Goal: Task Accomplishment & Management: Complete application form

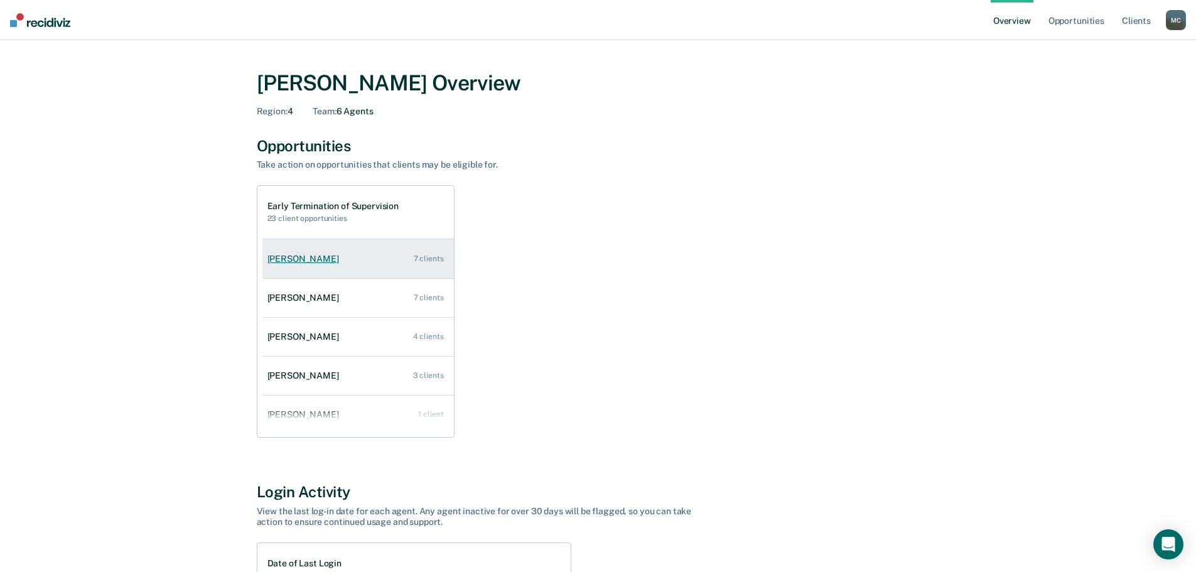
click at [293, 258] on div "[PERSON_NAME]" at bounding box center [306, 259] width 77 height 11
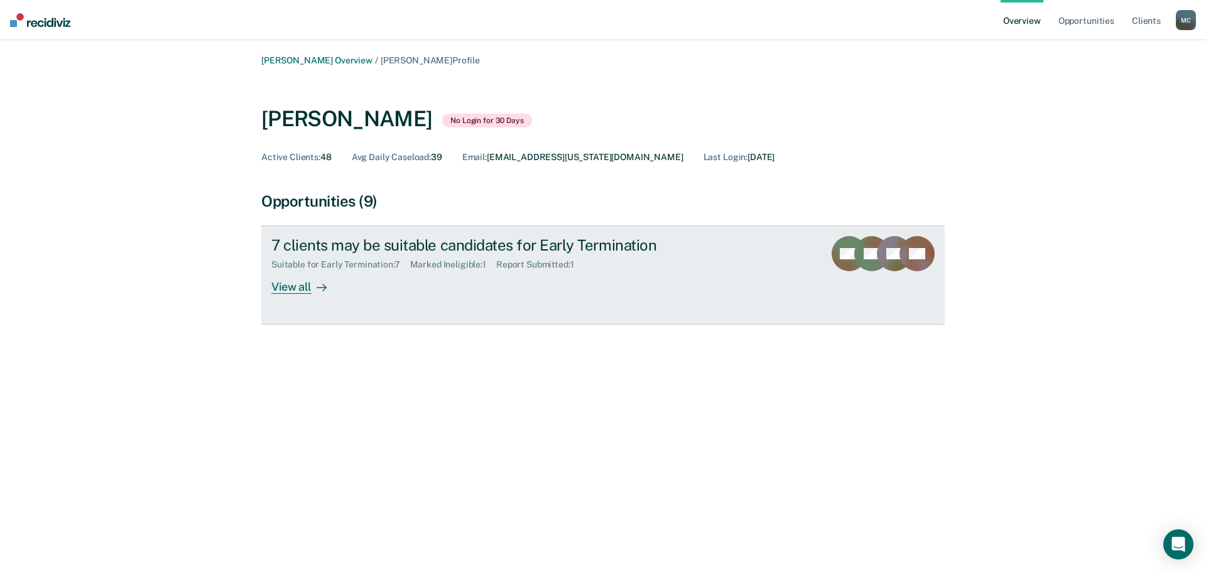
click at [300, 283] on div "View all" at bounding box center [306, 282] width 70 height 24
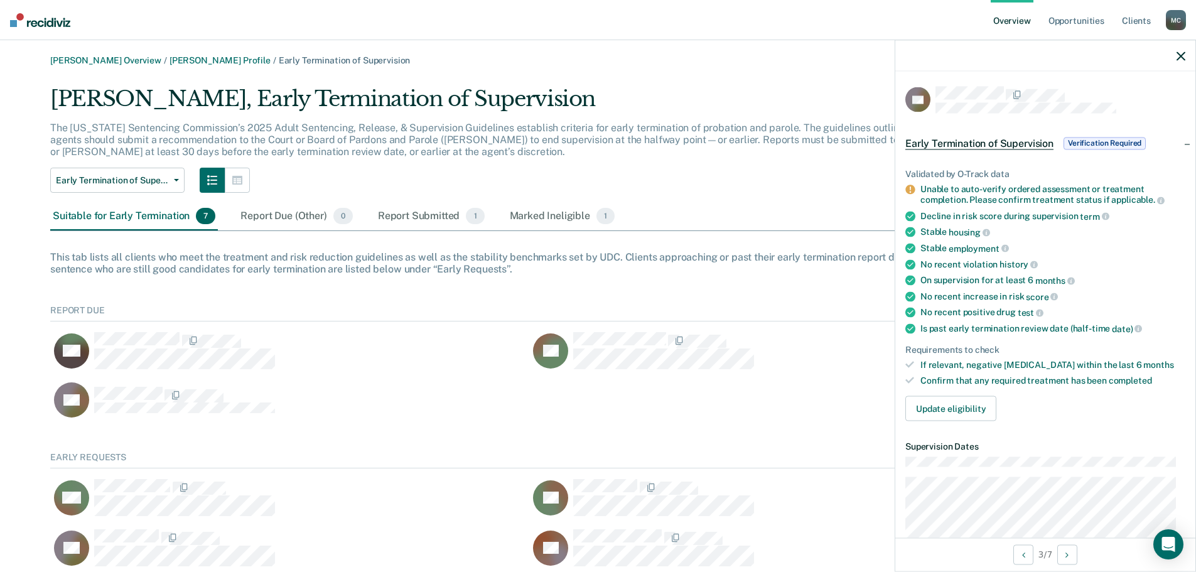
click at [1175, 53] on div at bounding box center [1045, 55] width 300 height 31
click at [1160, 68] on div at bounding box center [1045, 55] width 300 height 31
click at [1178, 53] on icon "button" at bounding box center [1181, 55] width 9 height 9
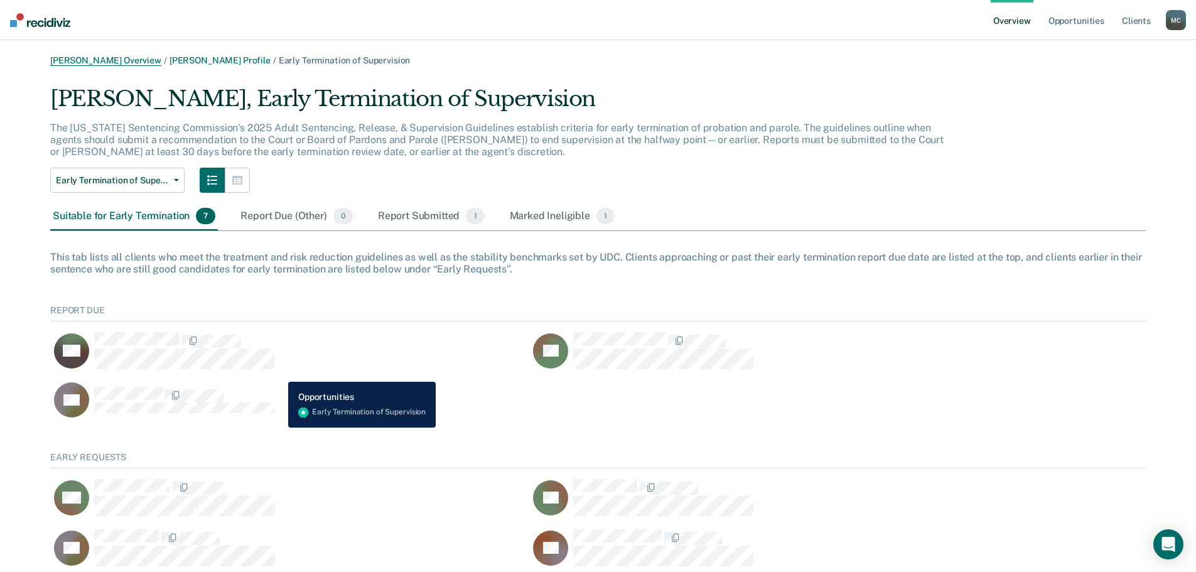
click at [105, 58] on link "[PERSON_NAME] Overview" at bounding box center [105, 60] width 111 height 11
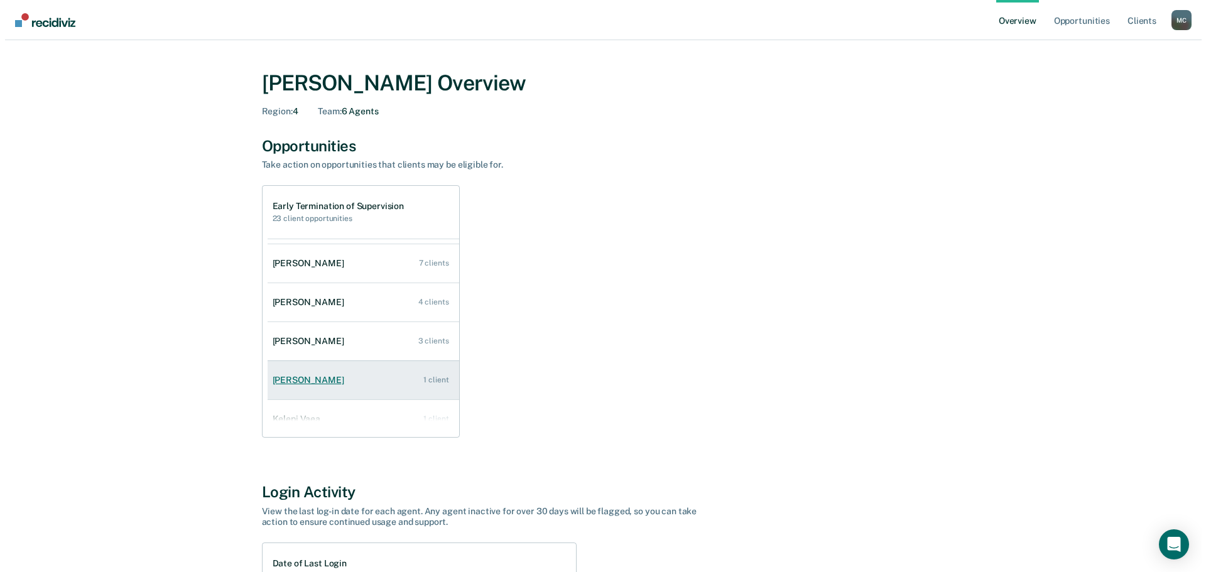
scroll to position [51, 0]
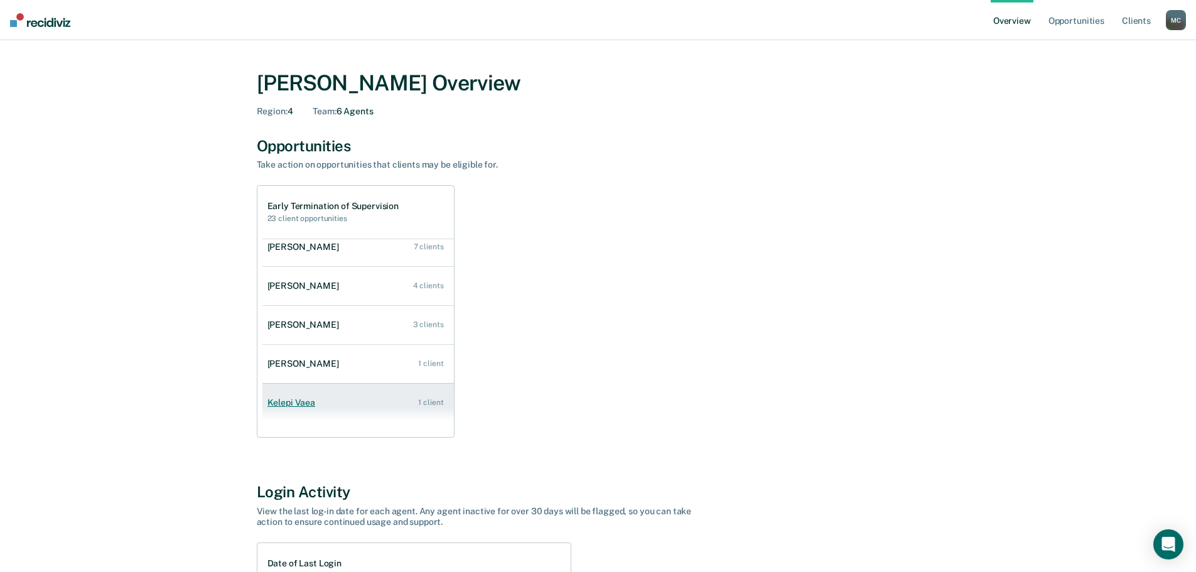
click at [295, 410] on link "Kelepi Vaea 1 client" at bounding box center [358, 403] width 192 height 36
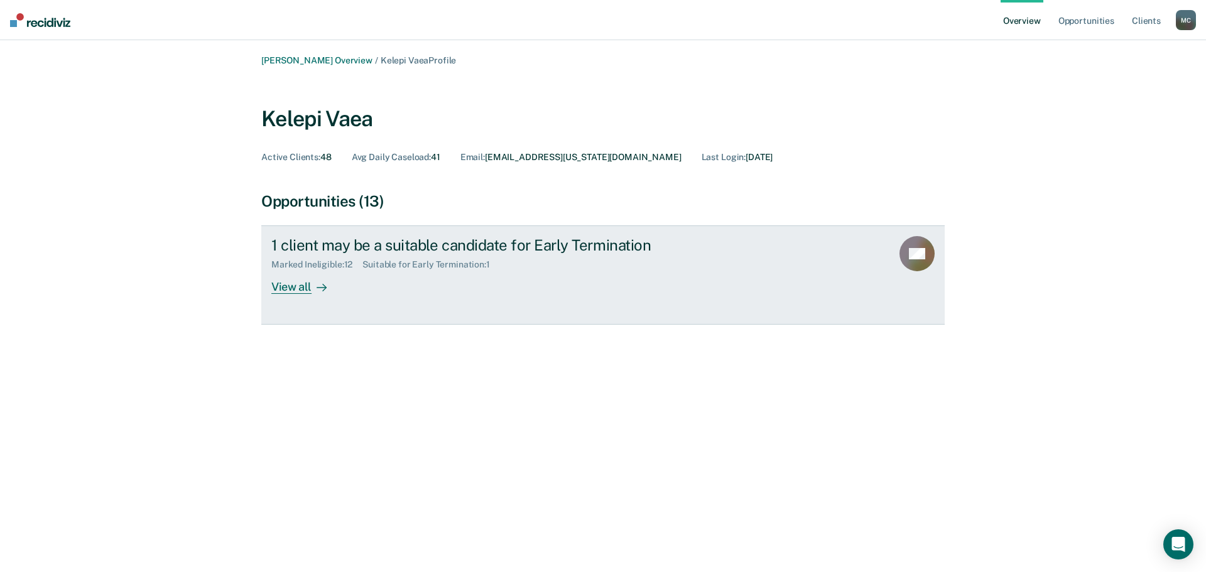
click at [302, 285] on div "View all" at bounding box center [306, 282] width 70 height 24
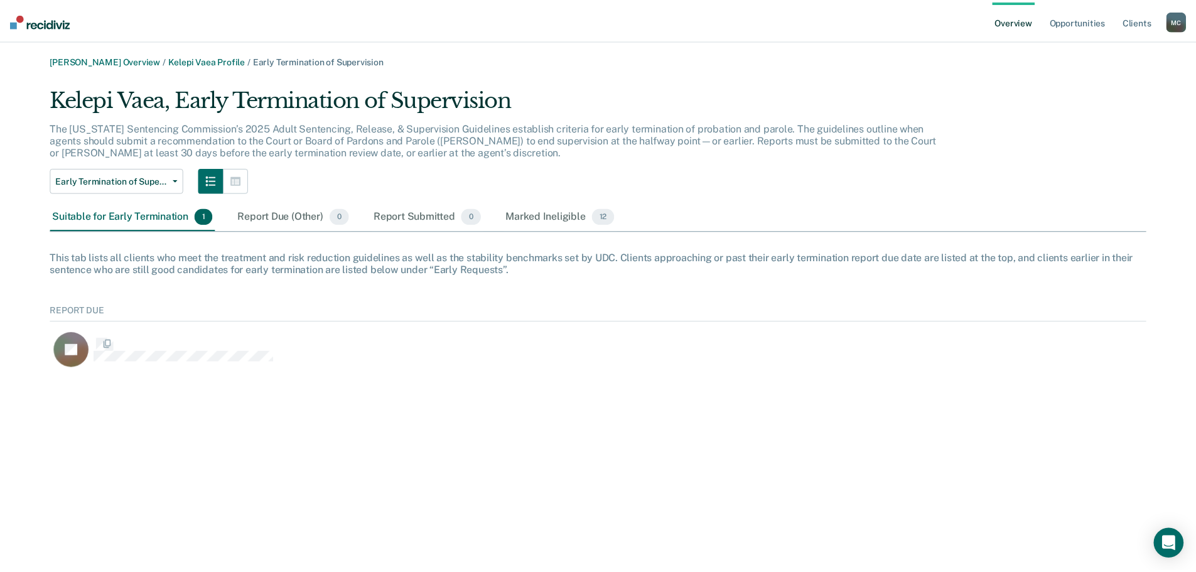
scroll to position [77, 1096]
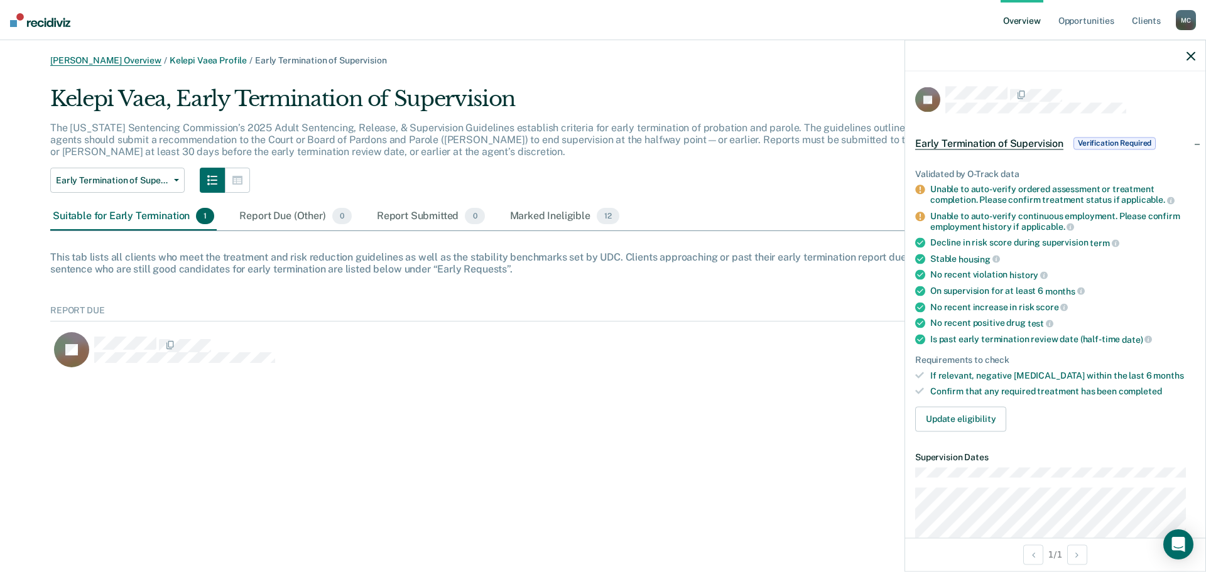
click at [108, 59] on link "[PERSON_NAME] Overview" at bounding box center [105, 60] width 111 height 11
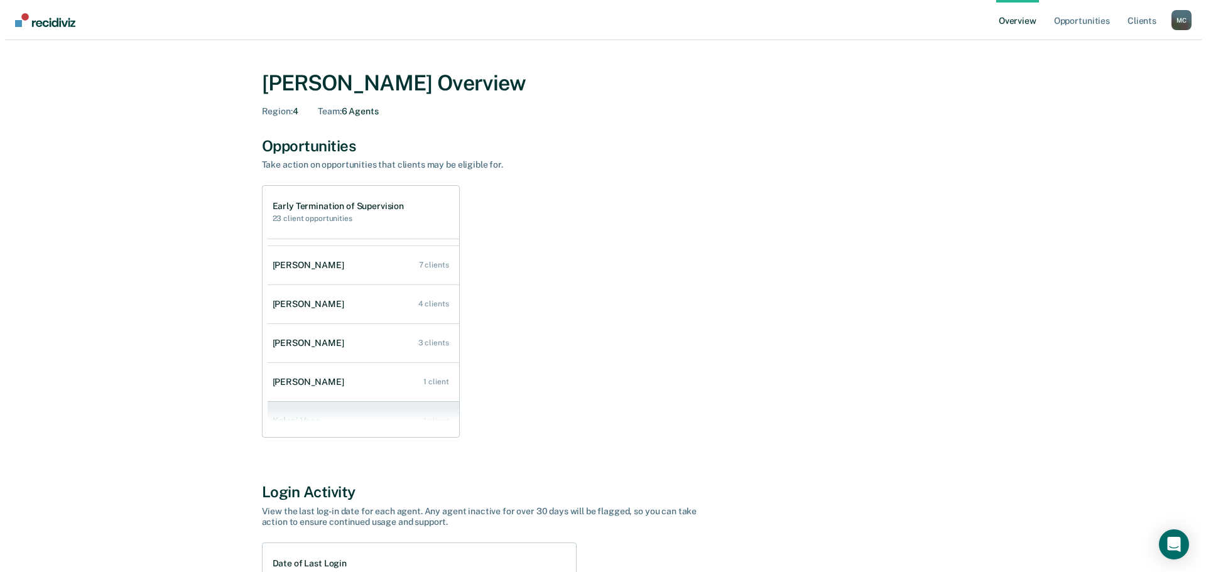
scroll to position [51, 0]
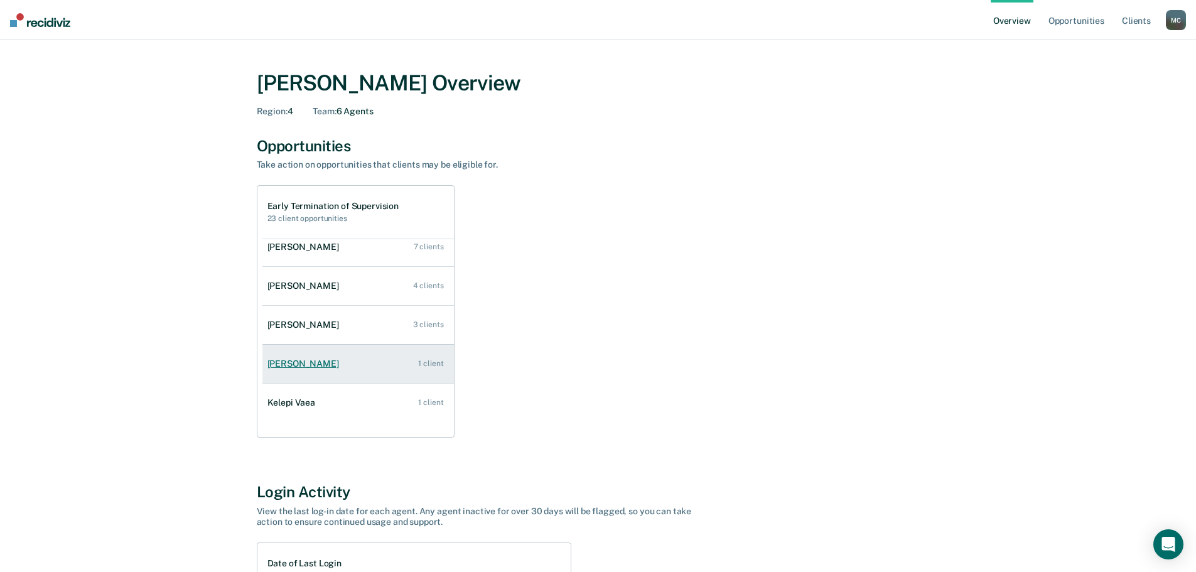
click at [295, 365] on div "[PERSON_NAME]" at bounding box center [306, 364] width 77 height 11
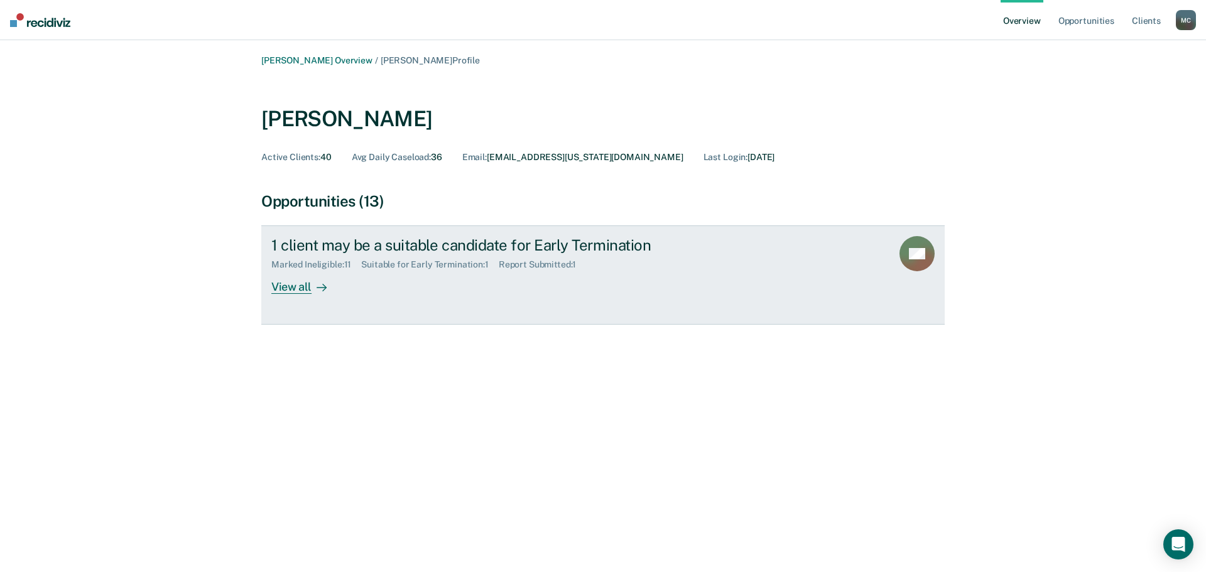
click at [290, 286] on div "View all" at bounding box center [306, 282] width 70 height 24
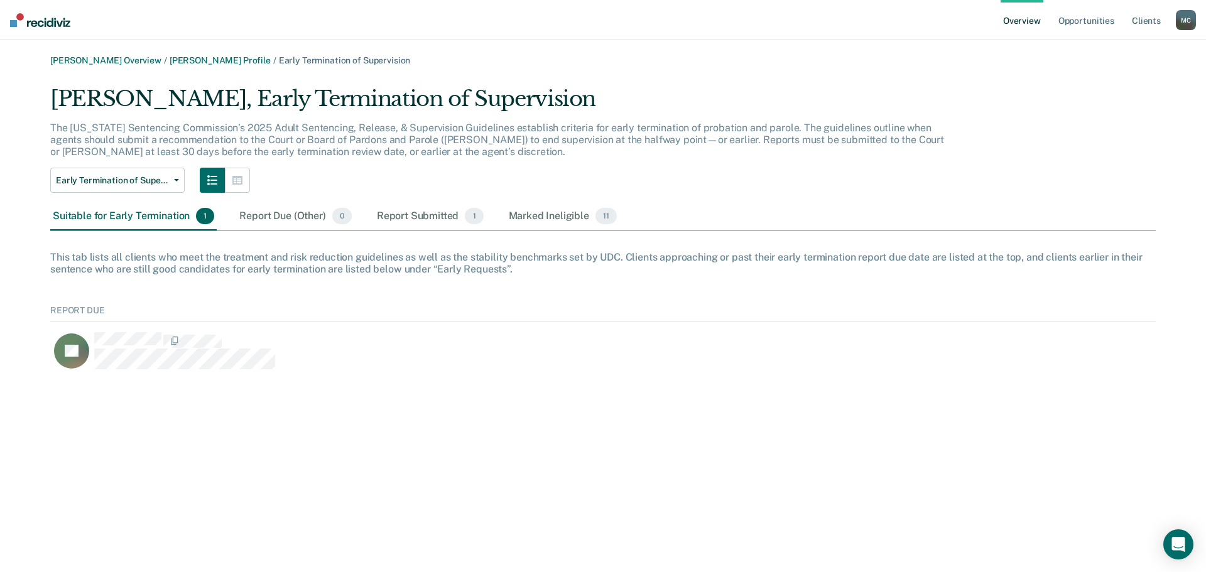
scroll to position [77, 1096]
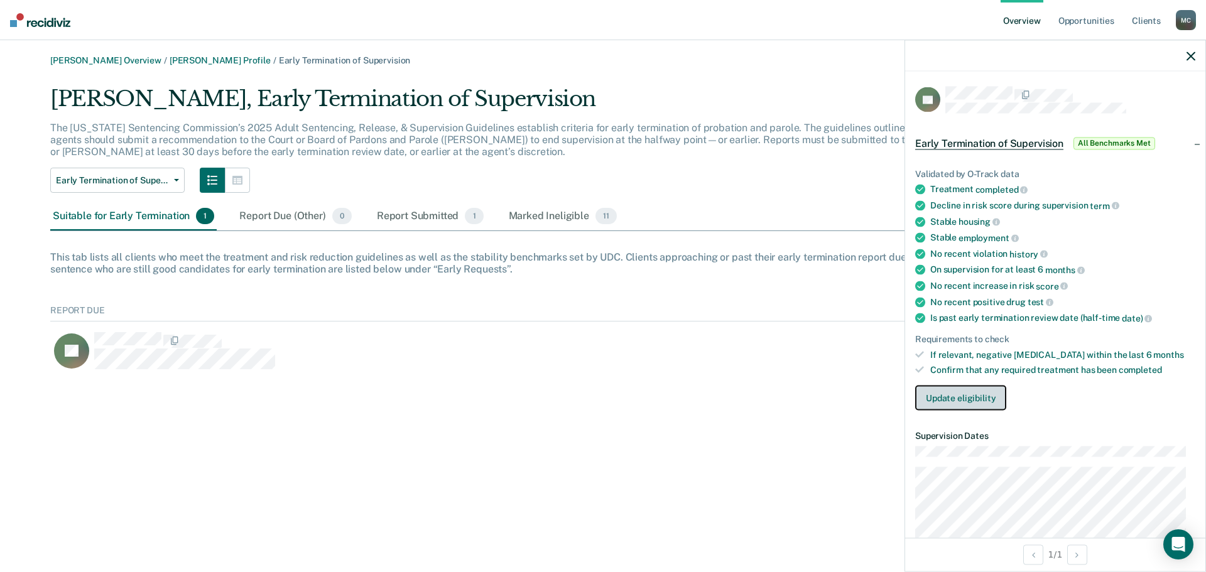
click at [958, 392] on button "Update eligibility" at bounding box center [960, 398] width 91 height 25
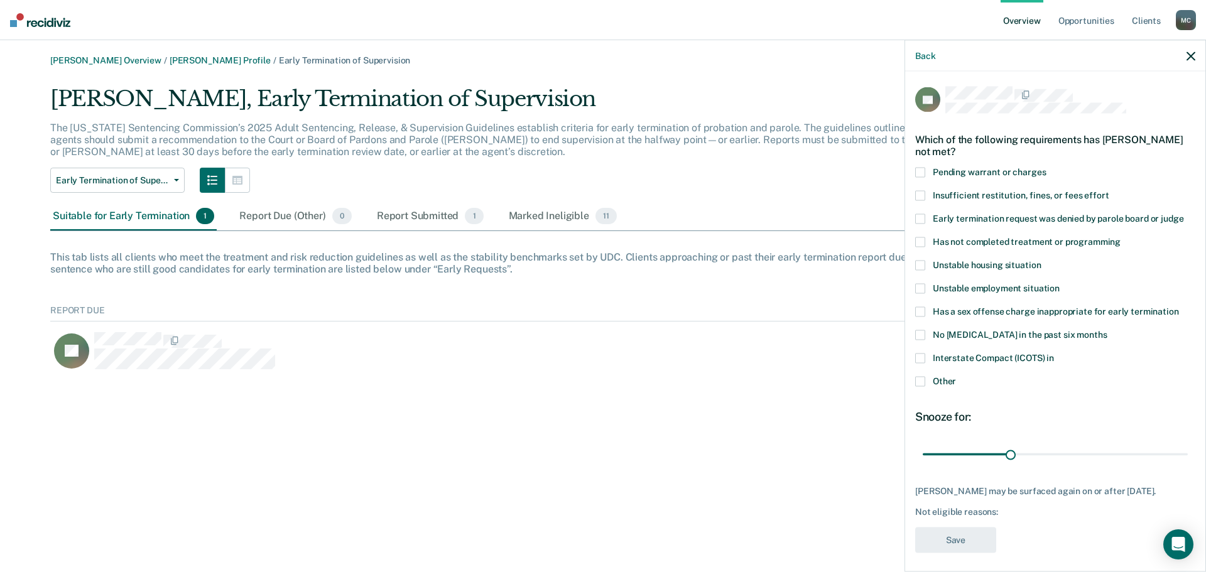
click at [921, 382] on span at bounding box center [920, 381] width 10 height 10
click at [956, 376] on input "Other" at bounding box center [956, 376] width 0 height 0
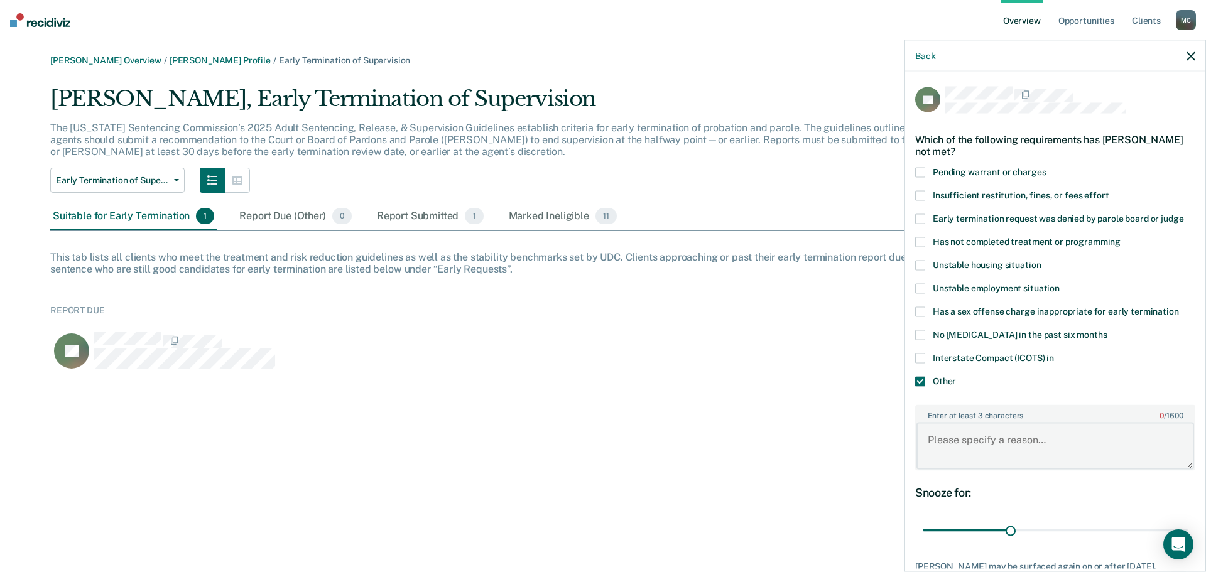
click at [954, 444] on textarea "Enter at least 3 characters 0 / 1600" at bounding box center [1055, 446] width 278 height 46
type textarea "Compact in case."
click at [806, 447] on div "[PERSON_NAME] Overview / [PERSON_NAME] Profile / Early Termination of Supervisi…" at bounding box center [603, 293] width 1176 height 477
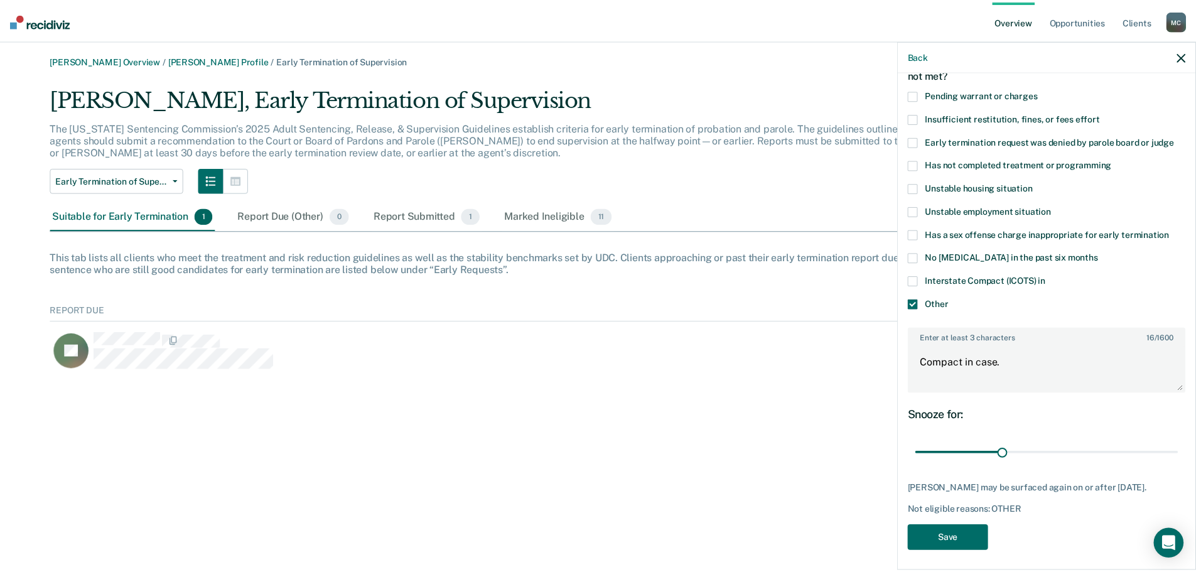
scroll to position [81, 0]
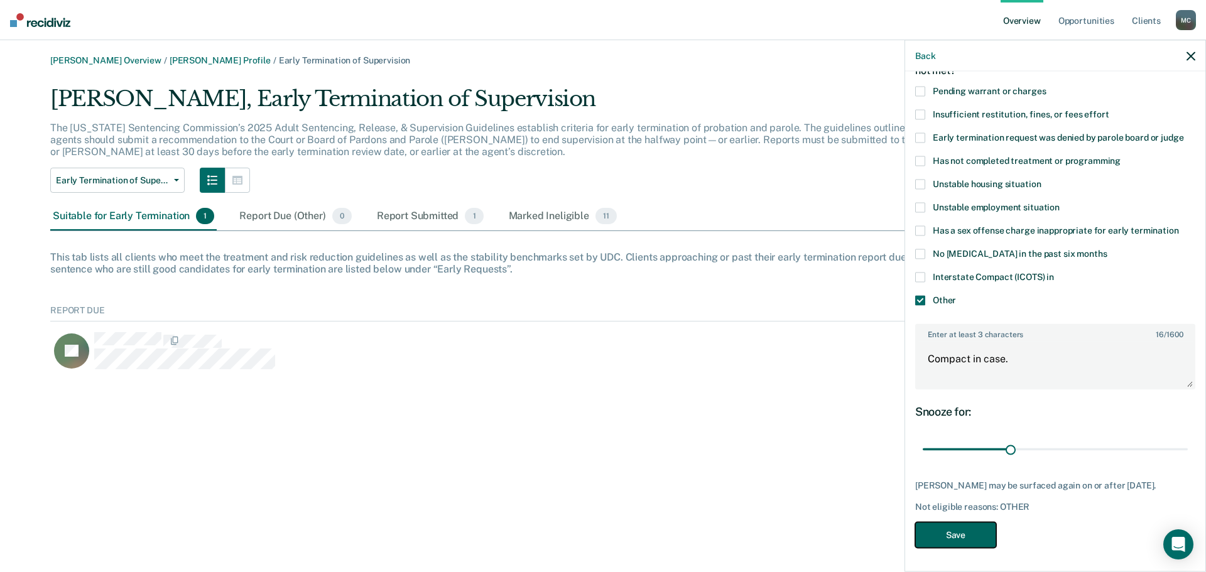
click at [953, 529] on button "Save" at bounding box center [955, 535] width 81 height 26
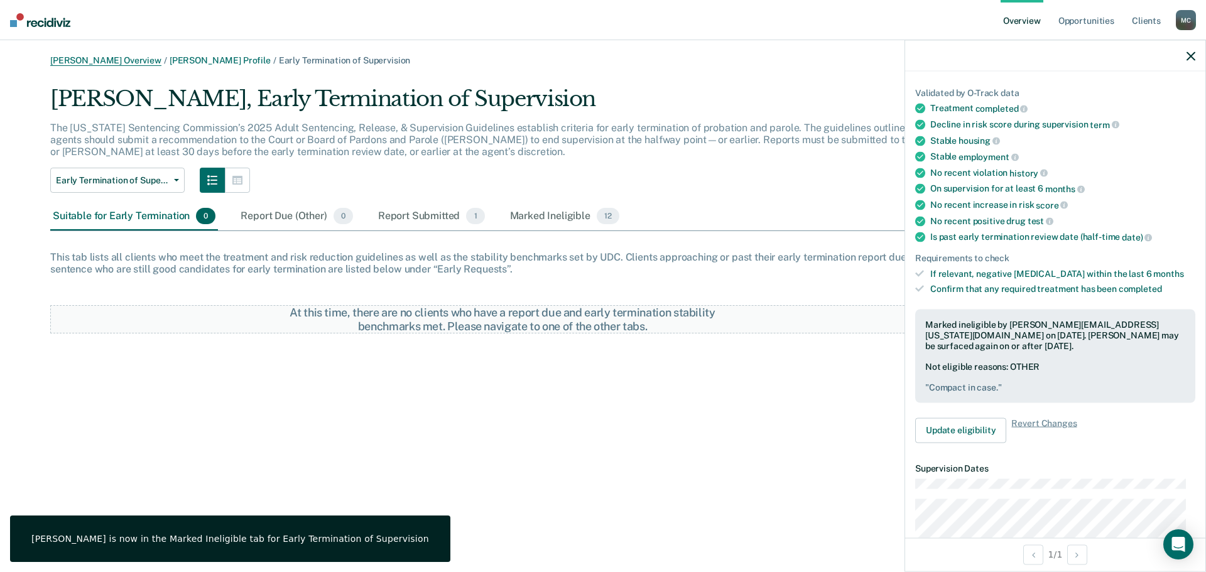
click at [120, 60] on link "[PERSON_NAME] Overview" at bounding box center [105, 60] width 111 height 11
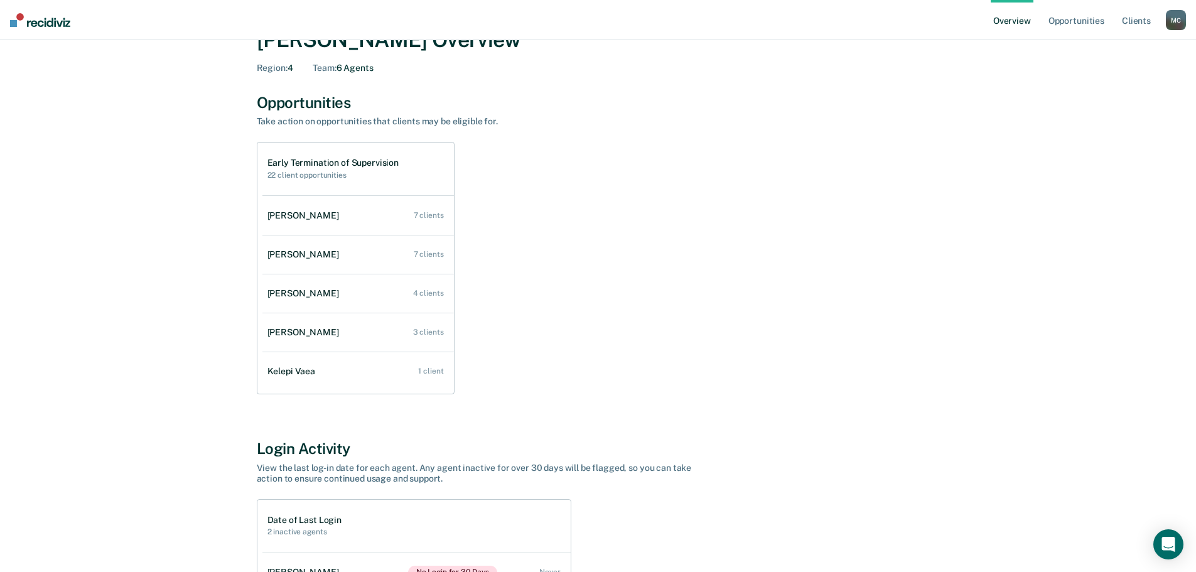
scroll to position [37, 0]
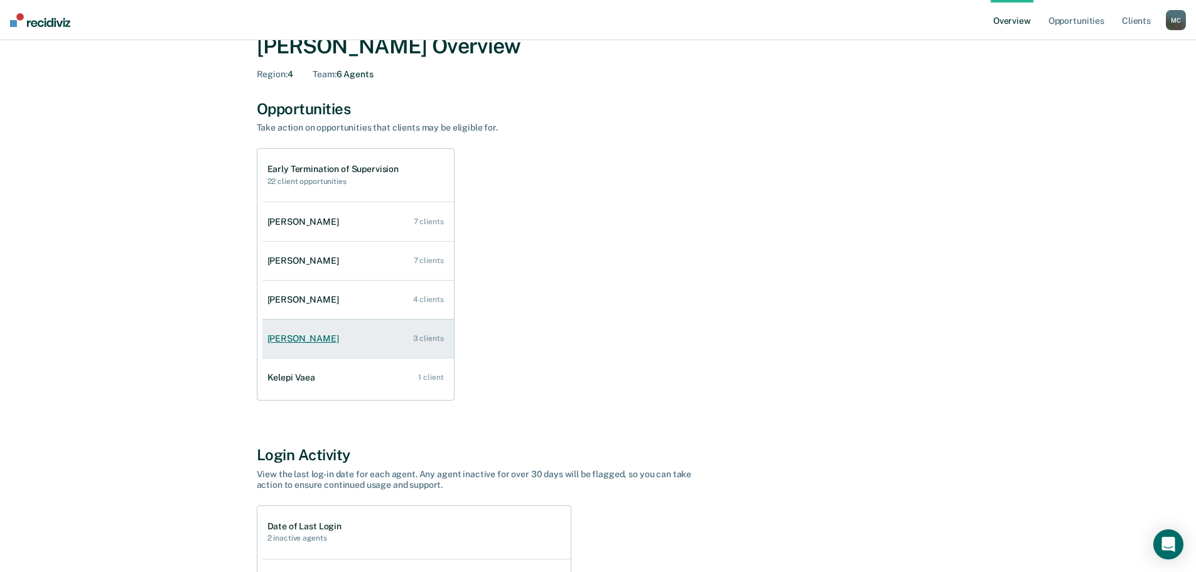
click at [293, 337] on div "[PERSON_NAME]" at bounding box center [306, 338] width 77 height 11
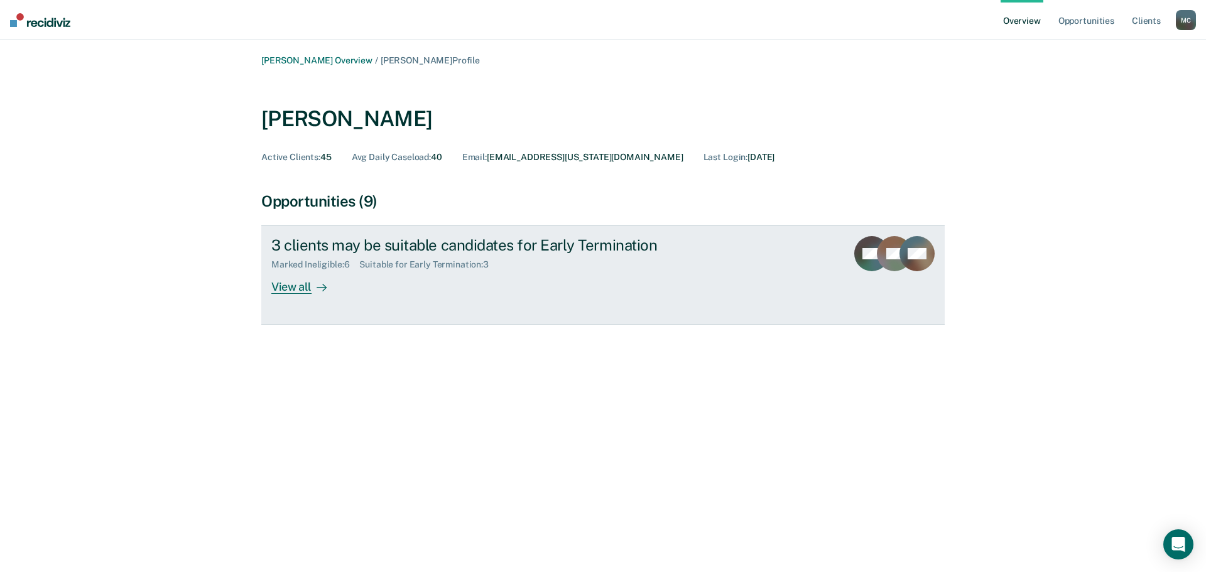
click at [296, 283] on div "View all" at bounding box center [306, 282] width 70 height 24
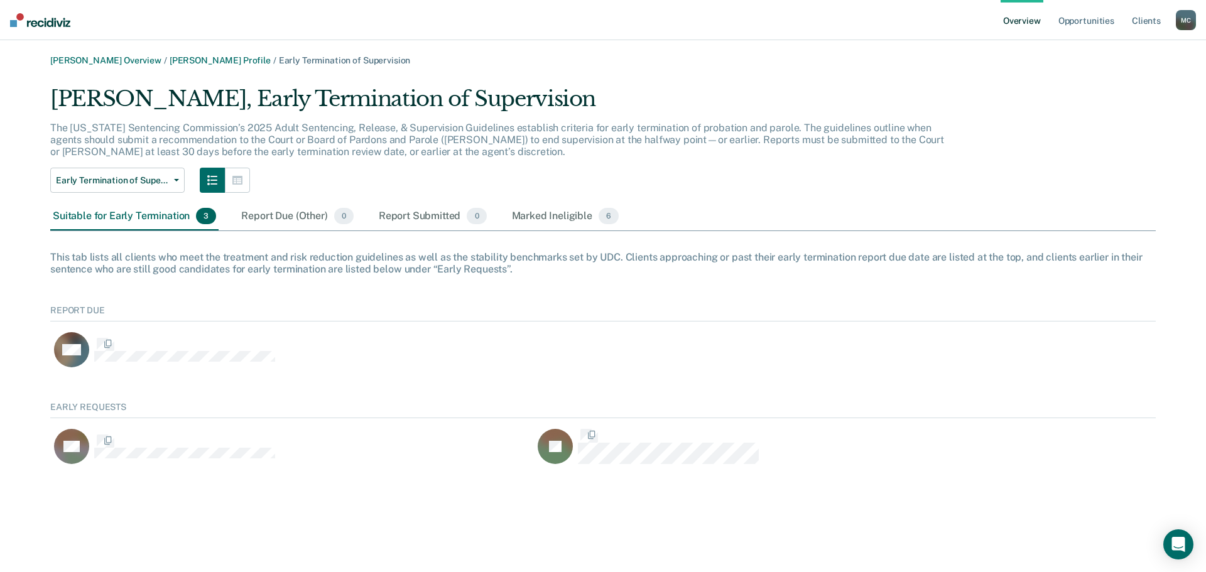
scroll to position [77, 1096]
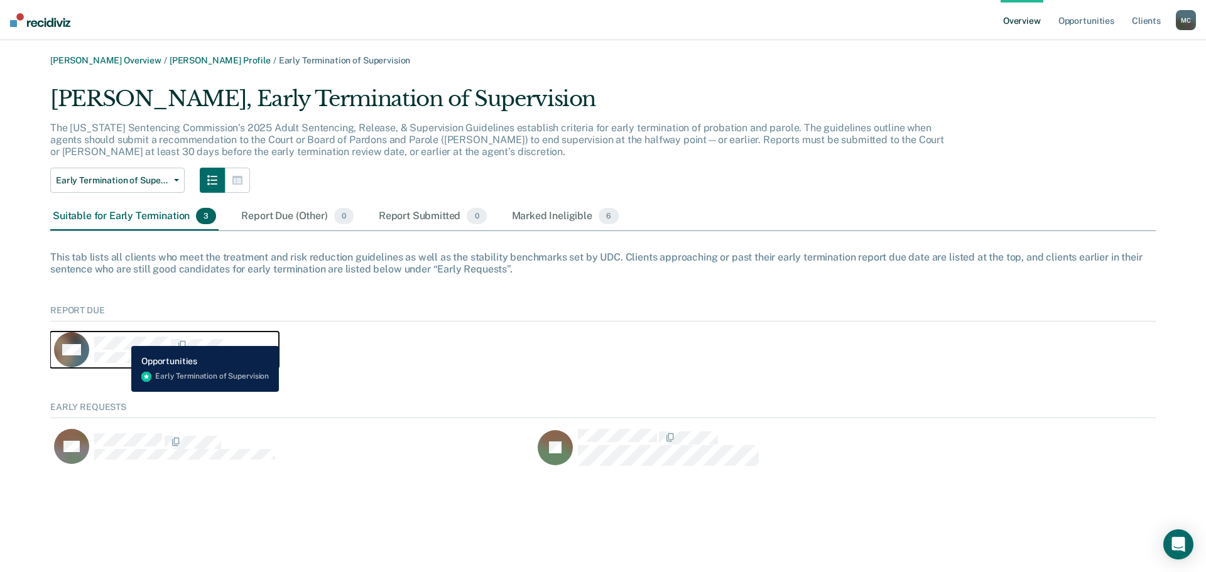
click at [117, 334] on div "TW" at bounding box center [164, 349] width 221 height 35
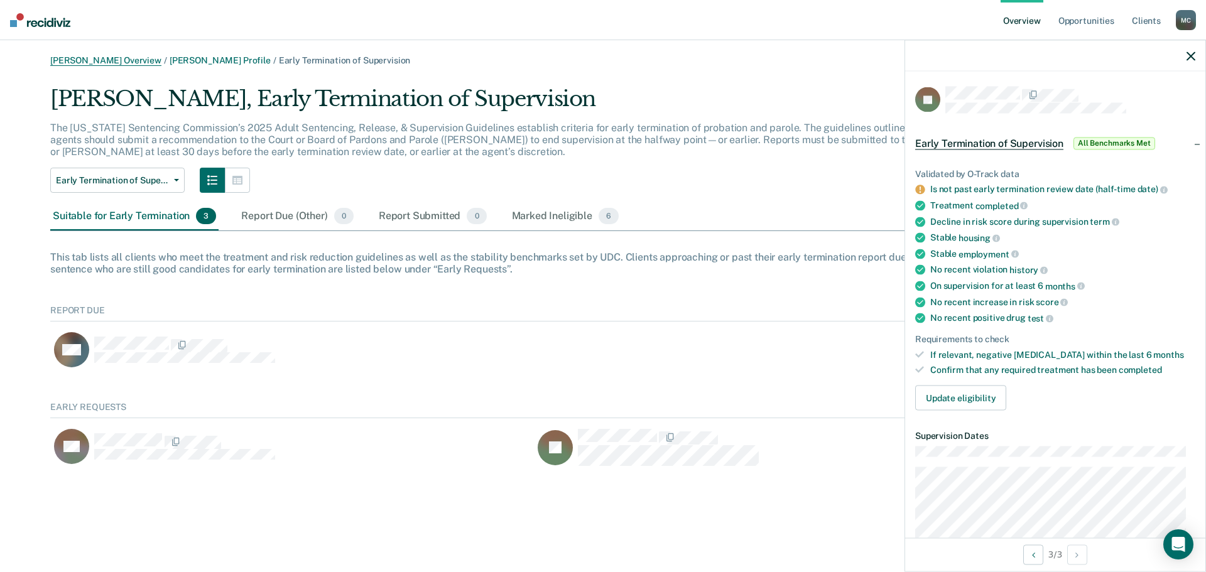
click at [117, 62] on link "[PERSON_NAME] Overview" at bounding box center [105, 60] width 111 height 11
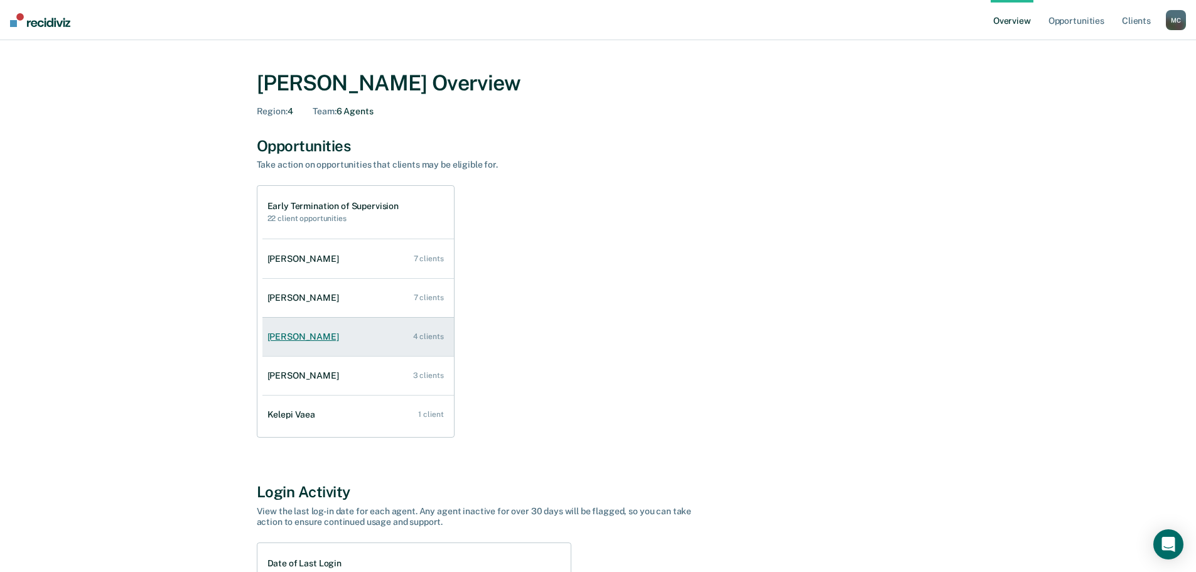
click at [296, 342] on div "[PERSON_NAME]" at bounding box center [306, 337] width 77 height 11
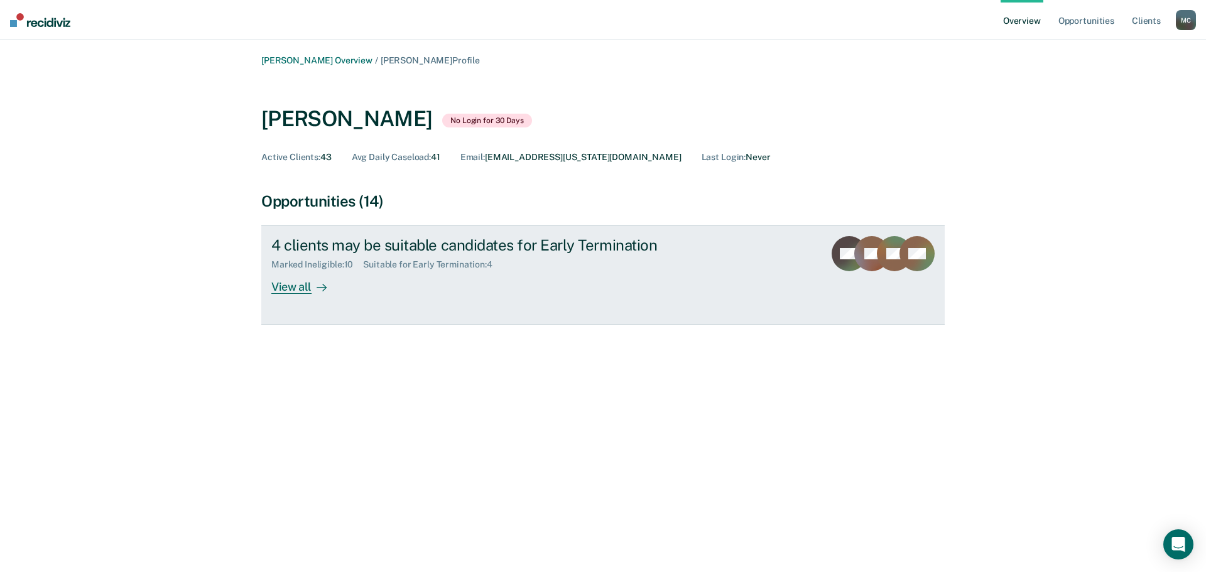
click at [295, 288] on div "View all" at bounding box center [306, 282] width 70 height 24
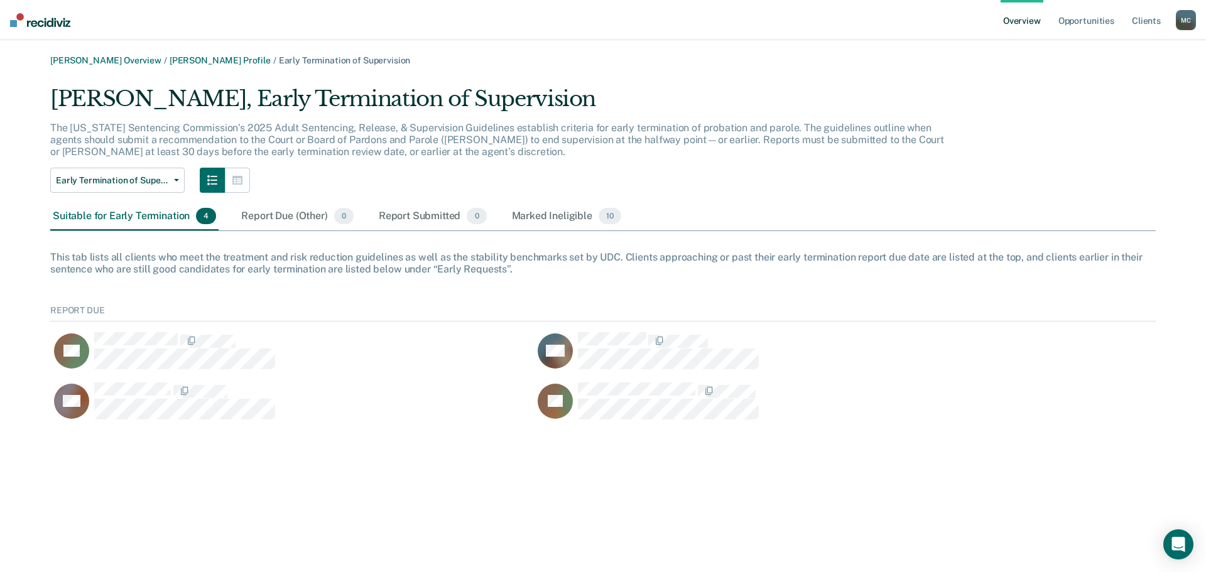
scroll to position [127, 1096]
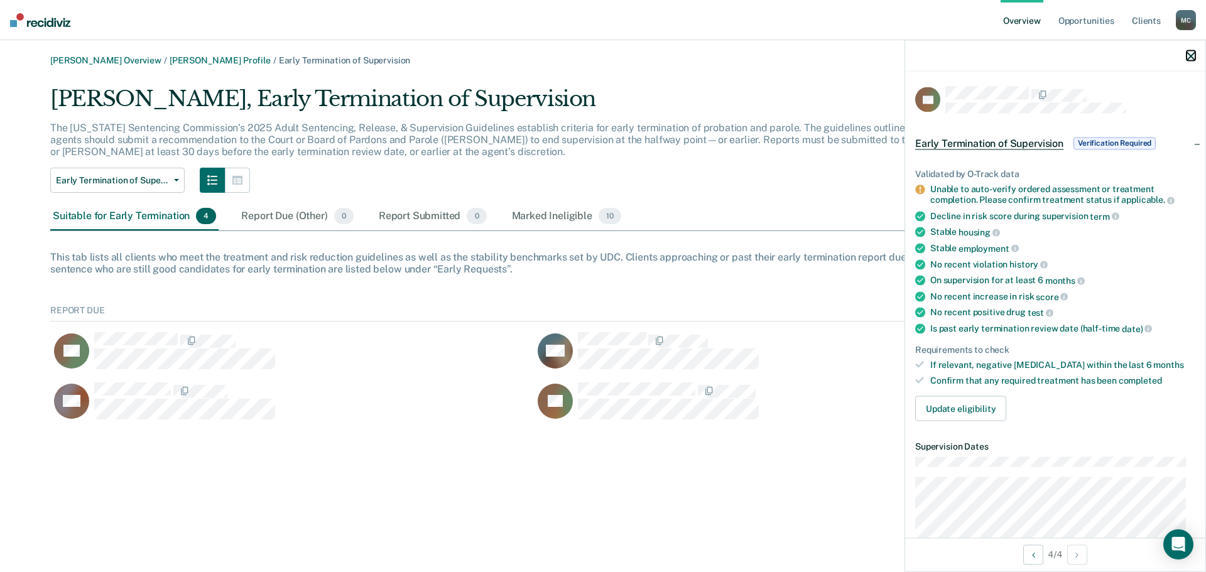
click at [1188, 54] on icon "button" at bounding box center [1190, 55] width 9 height 9
